Goal: Task Accomplishment & Management: Manage account settings

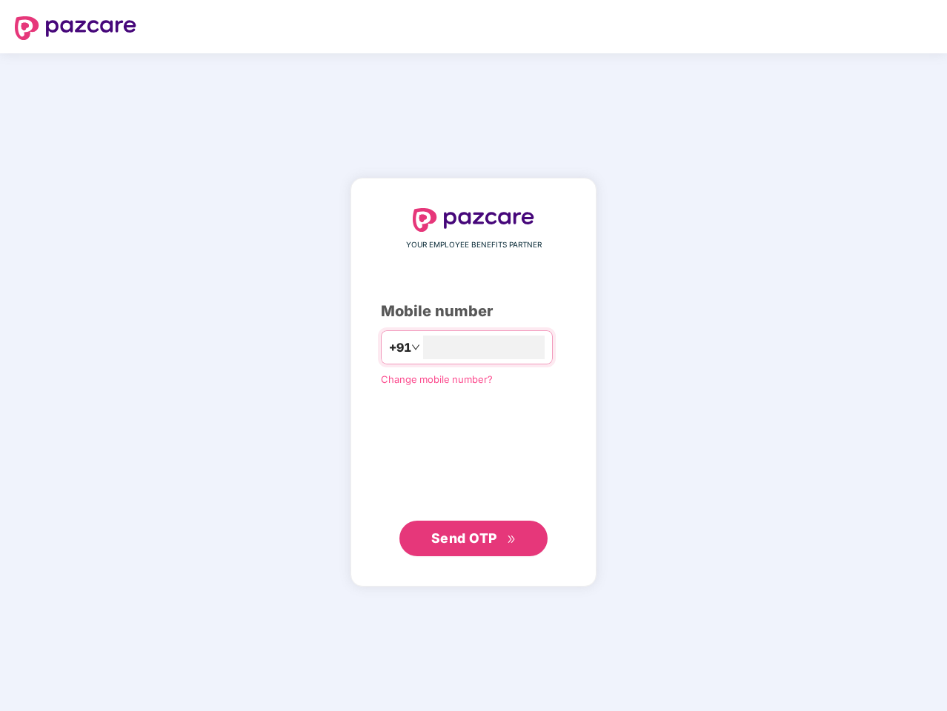
click at [473, 356] on input "number" at bounding box center [483, 348] width 121 height 24
click at [76, 28] on img at bounding box center [75, 28] width 121 height 24
click at [389, 347] on span "+91" at bounding box center [400, 347] width 22 height 19
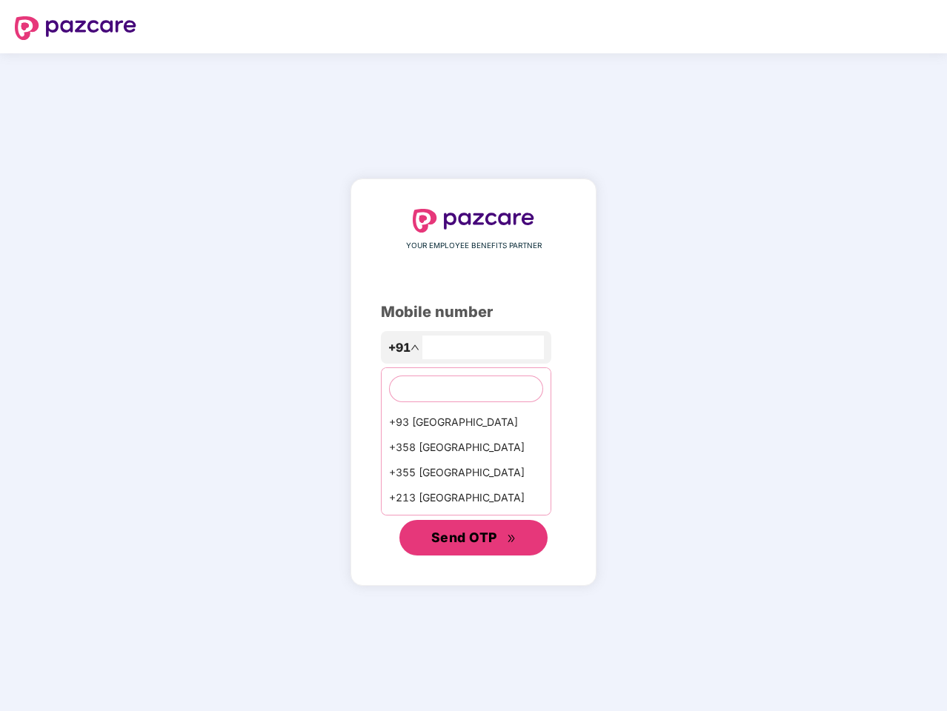
click at [473, 538] on span "Send OTP" at bounding box center [464, 538] width 66 height 16
